Goal: Task Accomplishment & Management: Manage account settings

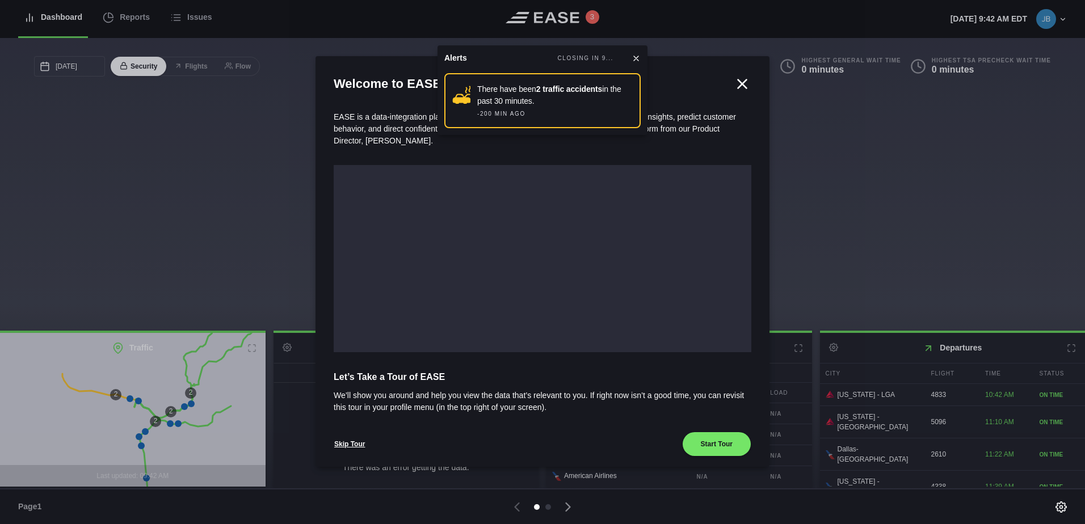
click at [636, 56] on icon at bounding box center [636, 58] width 9 height 9
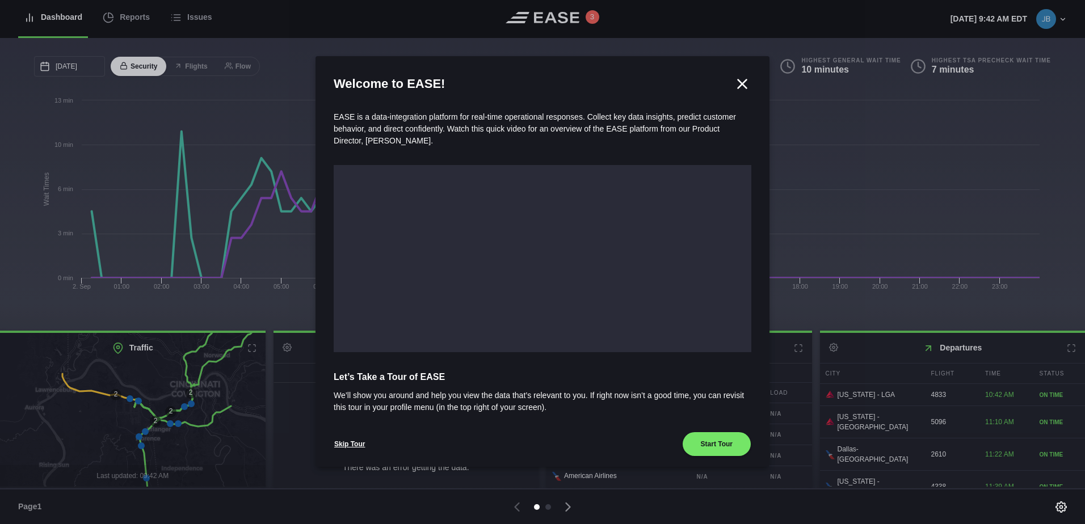
click at [738, 82] on icon at bounding box center [742, 83] width 9 height 9
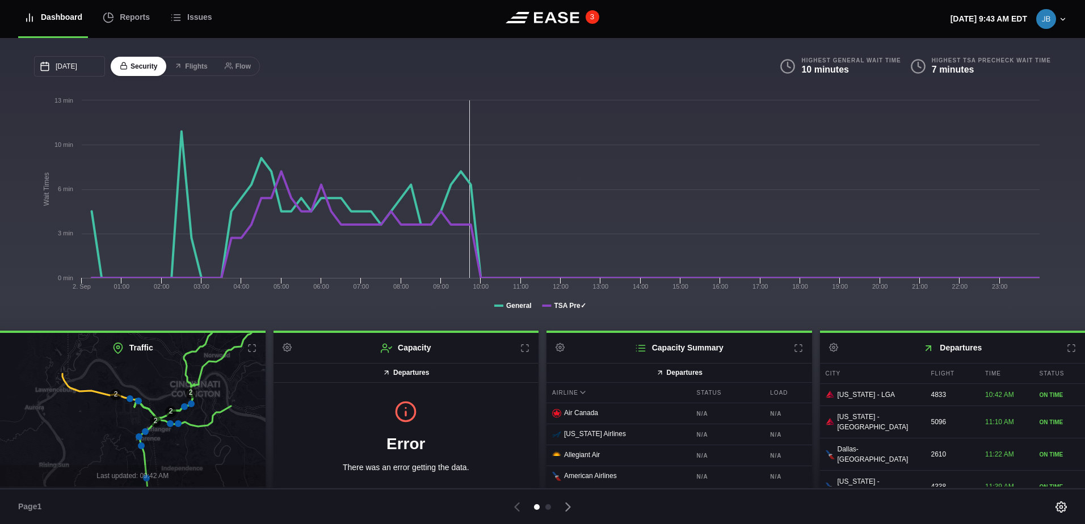
click at [590, 19] on button "3" at bounding box center [593, 17] width 14 height 14
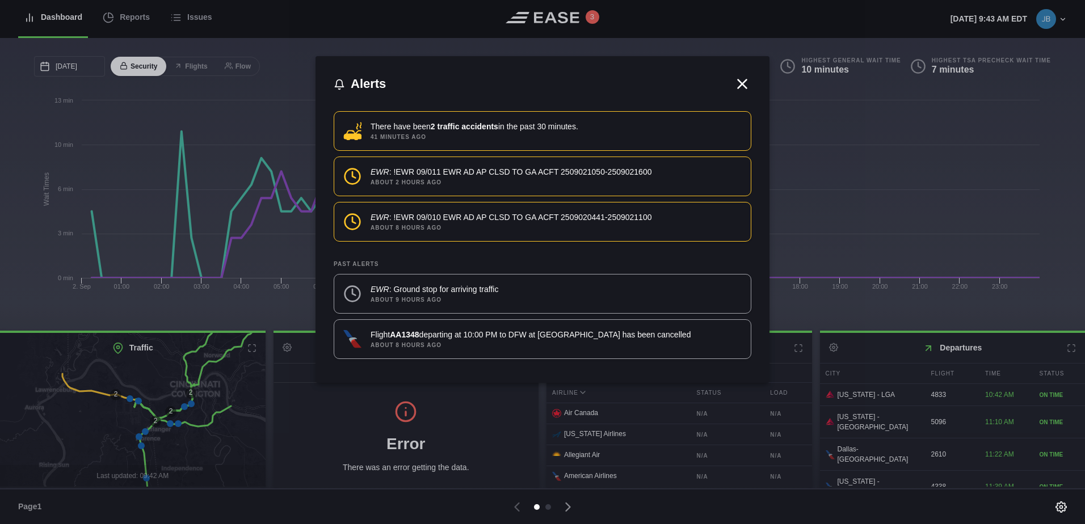
click at [746, 85] on icon at bounding box center [742, 83] width 17 height 17
